Goal: Navigation & Orientation: Find specific page/section

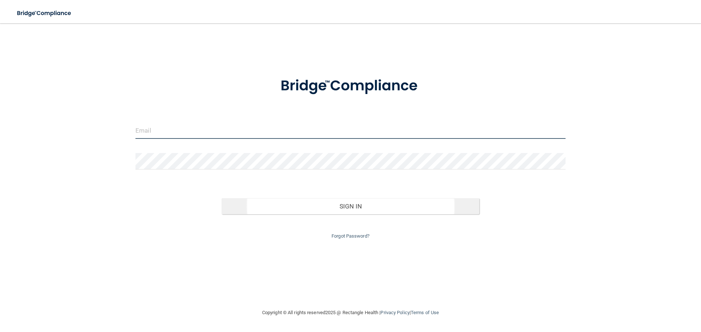
type input "[EMAIL_ADDRESS][DOMAIN_NAME]"
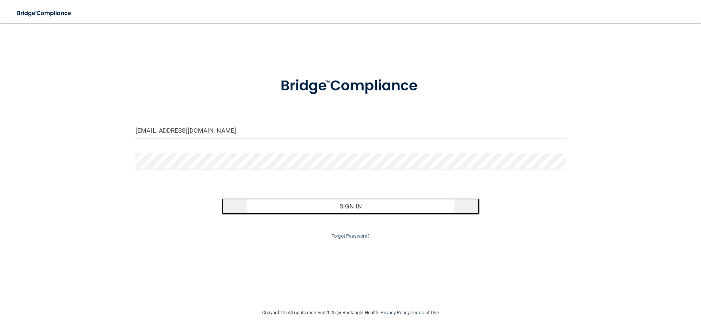
click at [249, 212] on button "Sign In" at bounding box center [351, 207] width 258 height 16
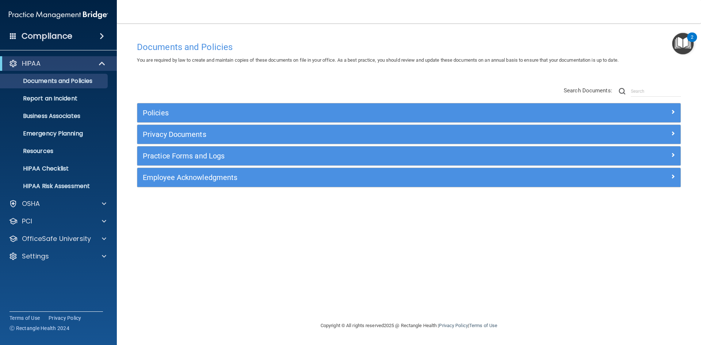
click at [75, 41] on div "Compliance" at bounding box center [58, 36] width 117 height 16
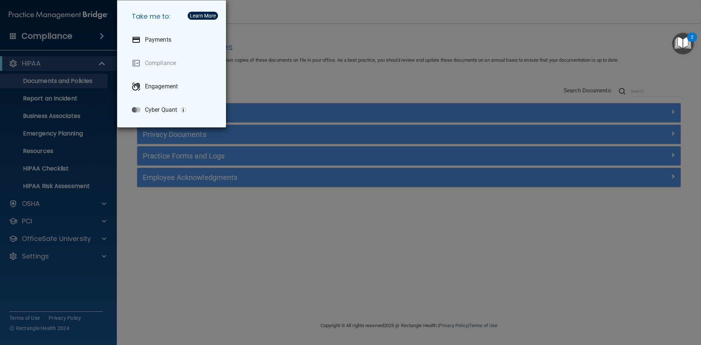
click at [246, 44] on div "Take me to: Payments Compliance Engagement Cyber Quant" at bounding box center [350, 172] width 701 height 345
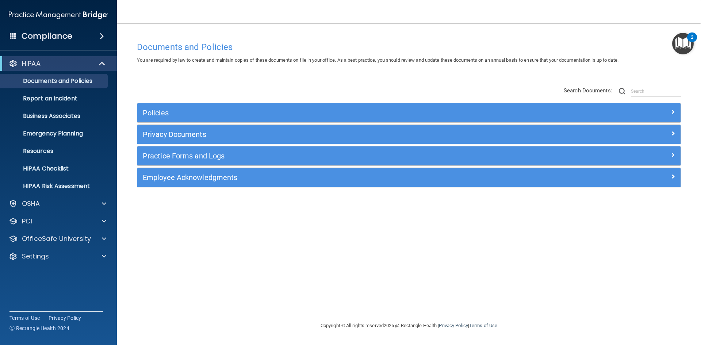
click at [193, 106] on div "Policies" at bounding box center [408, 112] width 543 height 19
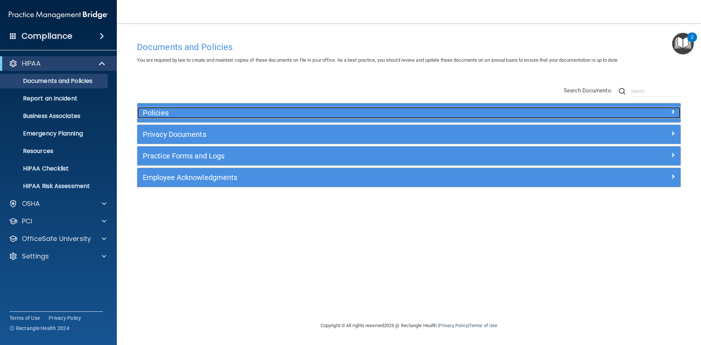
click at [193, 113] on h5 "Policies" at bounding box center [341, 113] width 396 height 8
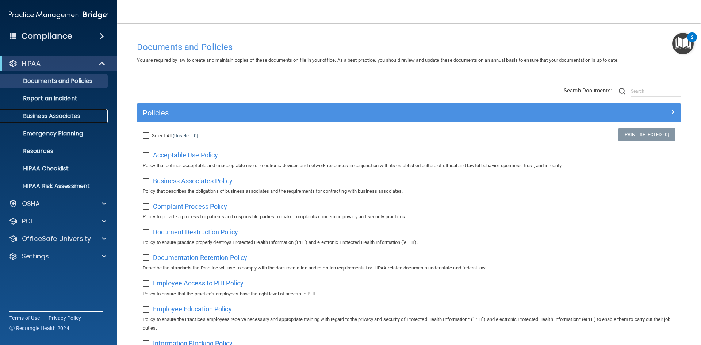
click at [66, 118] on p "Business Associates" at bounding box center [55, 115] width 100 height 7
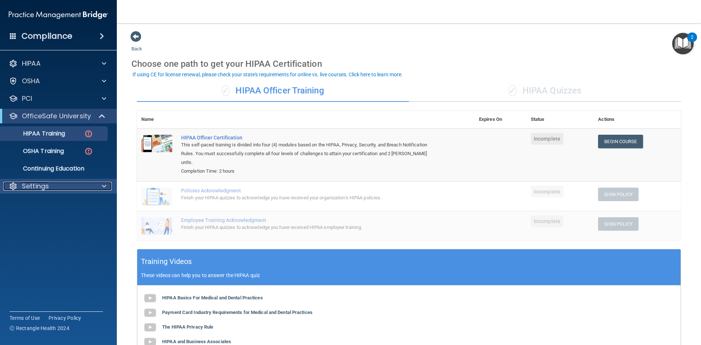
click at [78, 182] on div "Settings" at bounding box center [48, 186] width 91 height 9
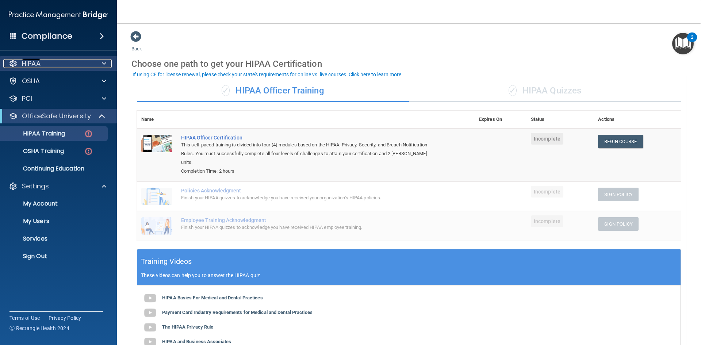
click at [101, 66] on div at bounding box center [103, 63] width 18 height 9
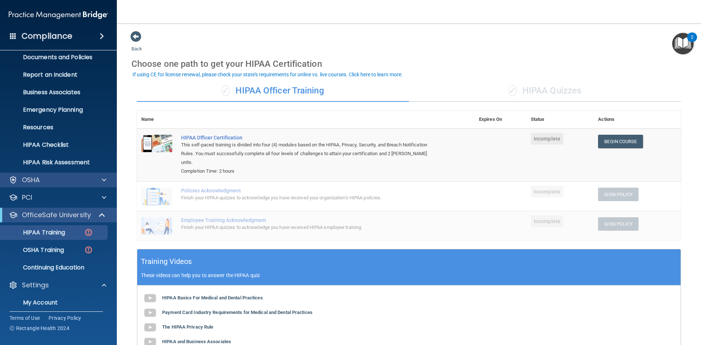
scroll to position [73, 0]
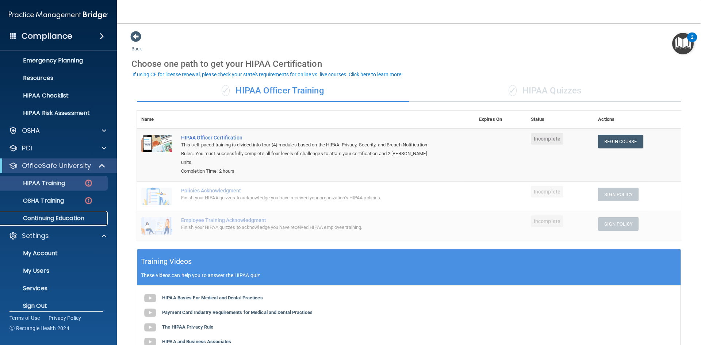
click at [66, 221] on p "Continuing Education" at bounding box center [55, 218] width 100 height 7
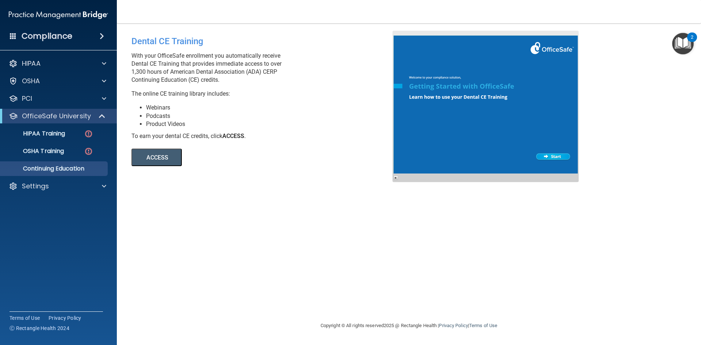
click at [176, 158] on button "ACCESS" at bounding box center [156, 158] width 50 height 18
click at [101, 190] on div at bounding box center [103, 186] width 18 height 9
click at [83, 217] on link "My Users" at bounding box center [50, 221] width 115 height 15
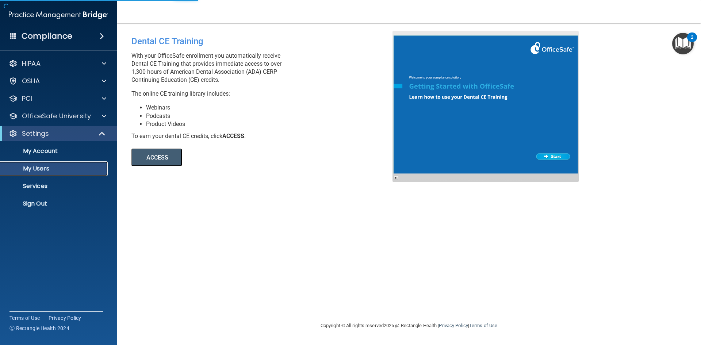
select select "20"
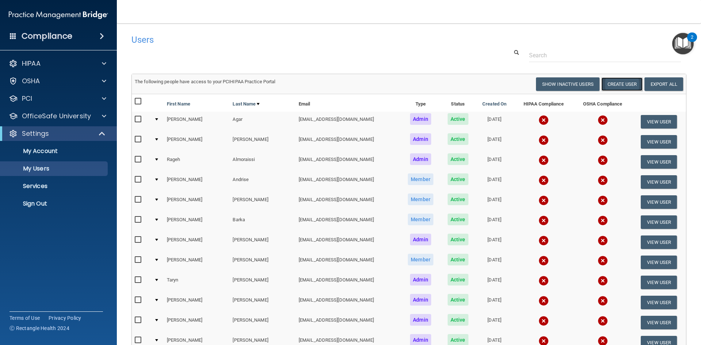
click at [610, 87] on button "Create User" at bounding box center [621, 84] width 41 height 14
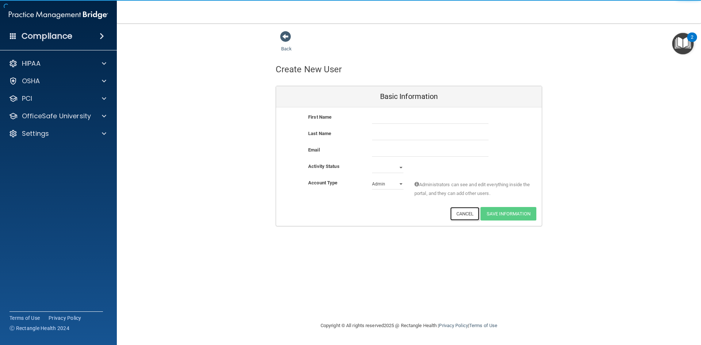
click at [469, 213] on button "Cancel" at bounding box center [465, 214] width 30 height 14
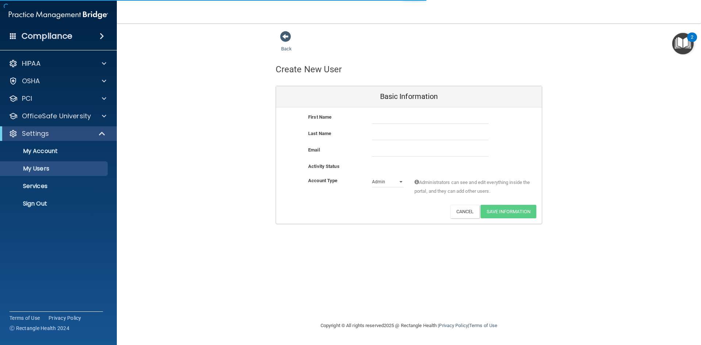
select select "20"
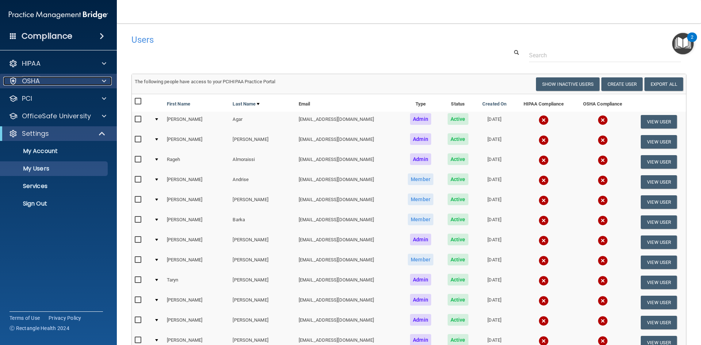
click at [63, 77] on div "OSHA" at bounding box center [48, 81] width 91 height 9
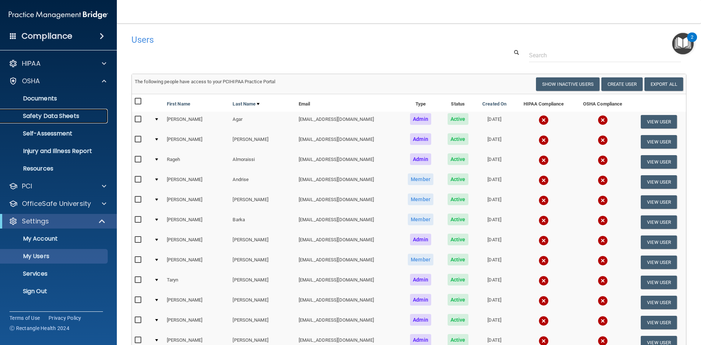
click at [60, 116] on p "Safety Data Sheets" at bounding box center [55, 115] width 100 height 7
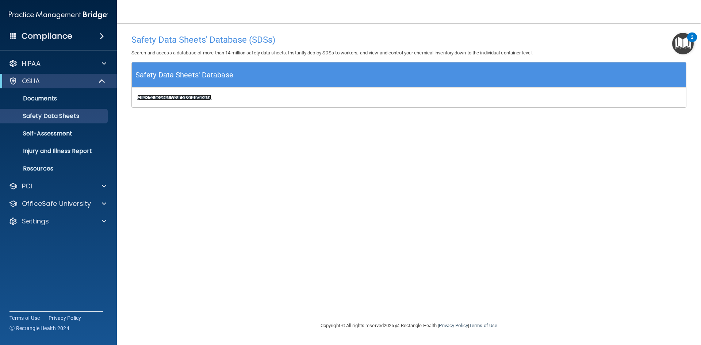
click at [203, 96] on b "Click to access your SDS database" at bounding box center [174, 97] width 74 height 5
